Goal: Task Accomplishment & Management: Use online tool/utility

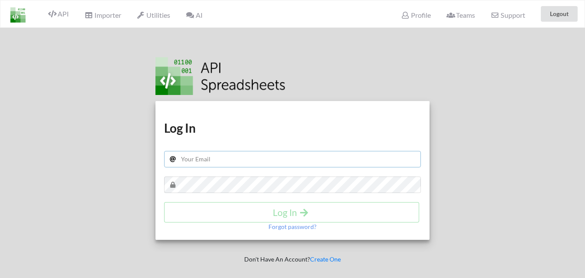
click at [207, 160] on input "text" at bounding box center [292, 159] width 257 height 16
paste input "ruparelrealtyphp@gmail.com"
type input "ruparelrealtyphp@gmail.com"
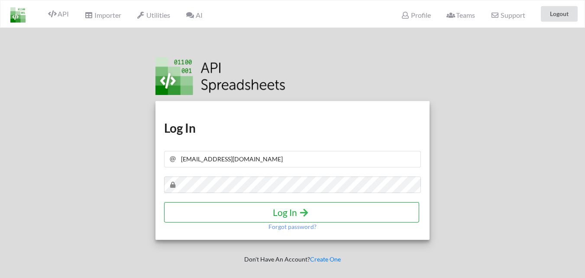
click at [296, 211] on h4 "Log In" at bounding box center [291, 212] width 237 height 11
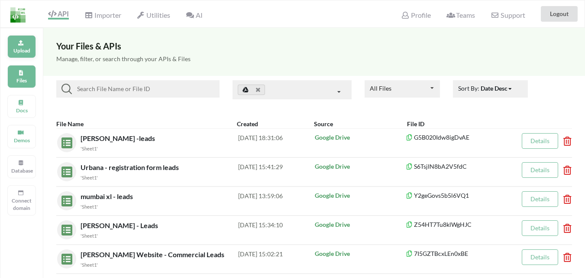
click at [20, 52] on p "Upload" at bounding box center [21, 50] width 21 height 7
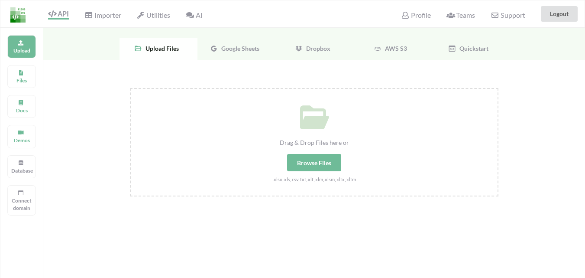
click at [313, 165] on div "Browse Files" at bounding box center [314, 162] width 54 height 17
click at [130, 88] on input "Drag & Drop Files here or Browse Files .xlsx,.xls,.csv,.txt,.xlt,.xlm,.xlsm,.xl…" at bounding box center [130, 88] width 0 height 0
click at [23, 78] on p "Files" at bounding box center [21, 80] width 21 height 7
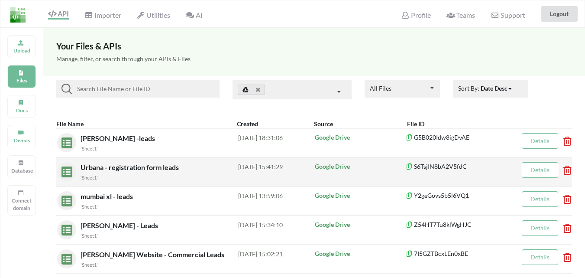
click at [566, 168] on icon at bounding box center [564, 166] width 3 height 3
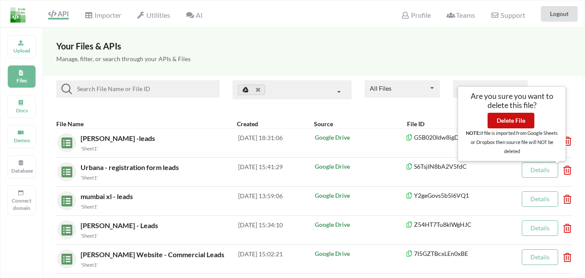
click at [516, 118] on button "Delete File" at bounding box center [510, 121] width 47 height 16
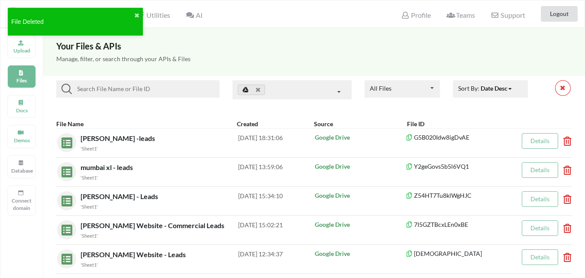
click at [16, 41] on div "File Deleted ✖" at bounding box center [75, 24] width 139 height 37
click at [22, 48] on p "Upload" at bounding box center [21, 50] width 21 height 7
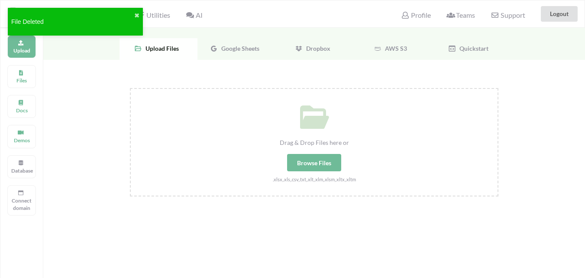
click at [319, 160] on div "Browse Files" at bounding box center [314, 162] width 54 height 17
click at [130, 88] on input "Drag & Drop Files here or Browse Files .xlsx,.xls,.csv,.txt,.xlt,.xlm,.xlsm,.xl…" at bounding box center [130, 88] width 0 height 0
click at [220, 48] on span "Google Sheets" at bounding box center [239, 48] width 42 height 7
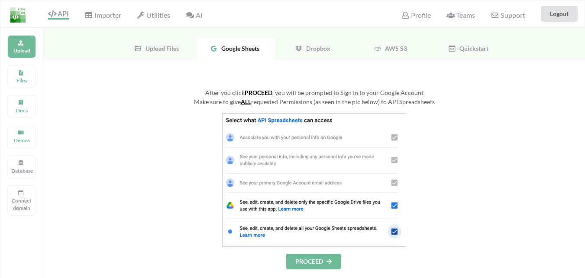
click at [314, 256] on button "PROCEED" at bounding box center [313, 261] width 55 height 16
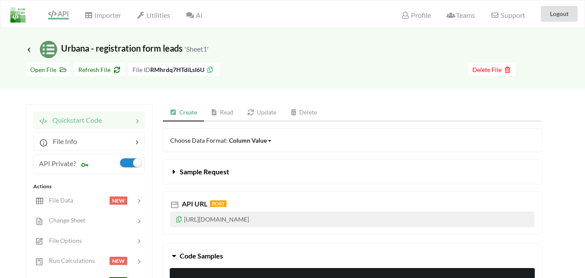
click at [180, 220] on icon at bounding box center [178, 218] width 7 height 6
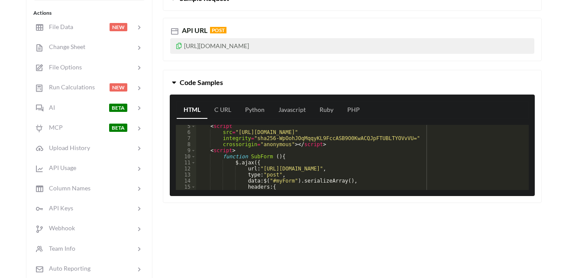
scroll to position [52, 0]
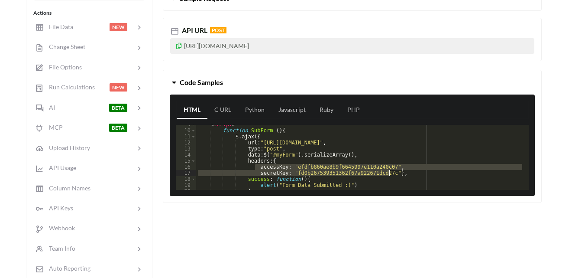
drag, startPoint x: 289, startPoint y: 170, endPoint x: 391, endPoint y: 173, distance: 102.2
click at [391, 173] on div "< script > function SubForm ( ) { $ . ajax ({ url : "[URL][DOMAIN_NAME]" , type…" at bounding box center [359, 159] width 326 height 77
